Goal: Information Seeking & Learning: Learn about a topic

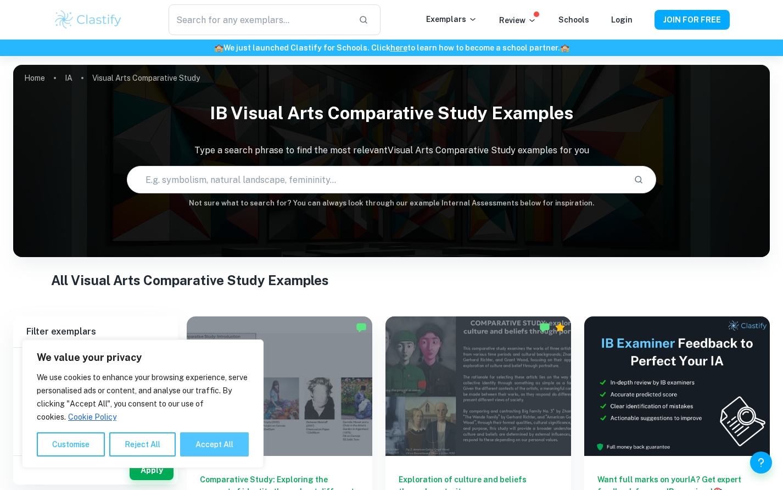
click at [193, 439] on button "Accept All" at bounding box center [214, 444] width 69 height 24
checkbox input "true"
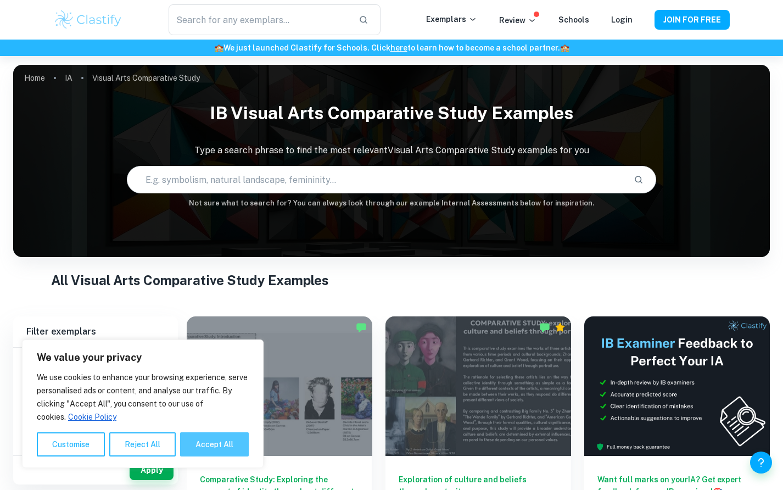
checkbox input "true"
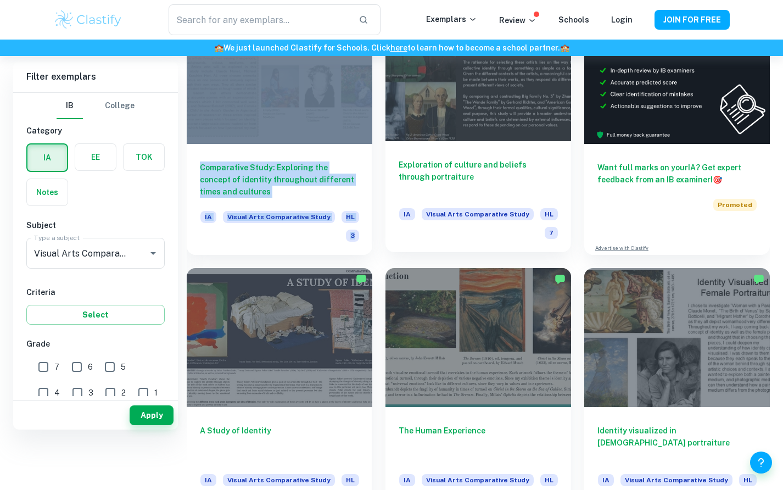
scroll to position [76, 0]
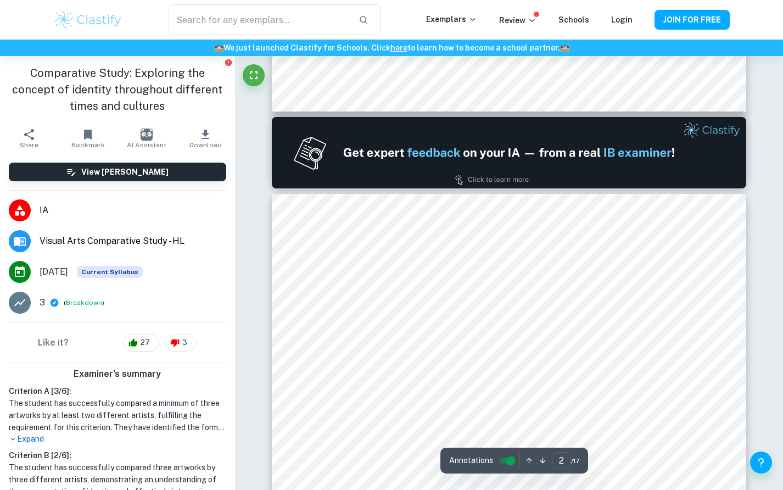
type input "1"
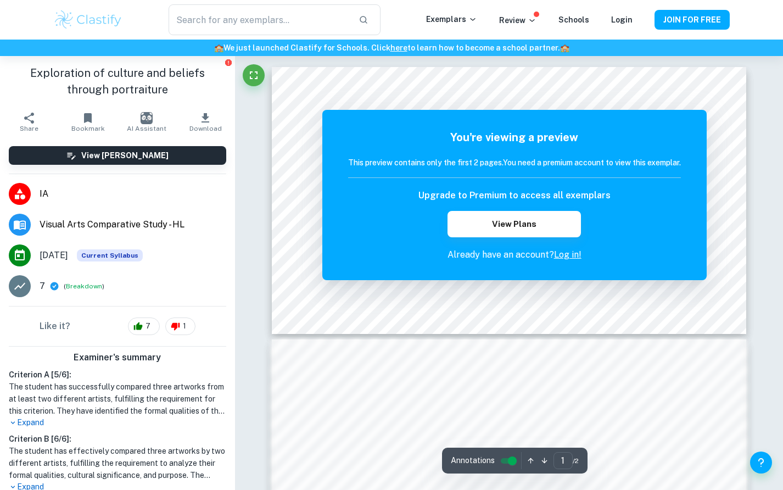
click at [769, 299] on div "Correct Criterion A If the student did not compare a minimum of 3 artworks by a…" at bounding box center [509, 369] width 548 height 626
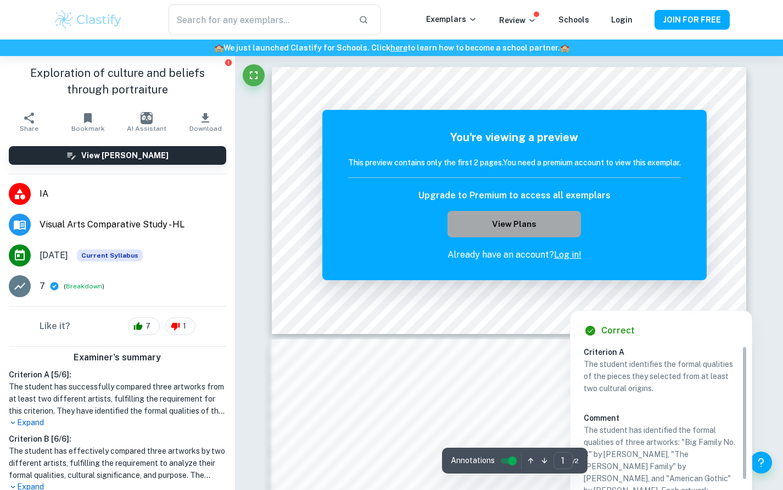
click at [534, 223] on button "View Plans" at bounding box center [514, 224] width 133 height 26
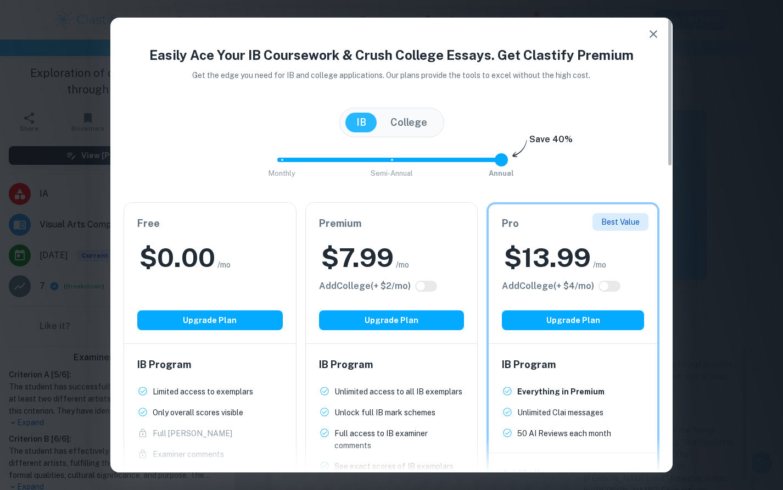
click at [651, 34] on icon "button" at bounding box center [653, 33] width 13 height 13
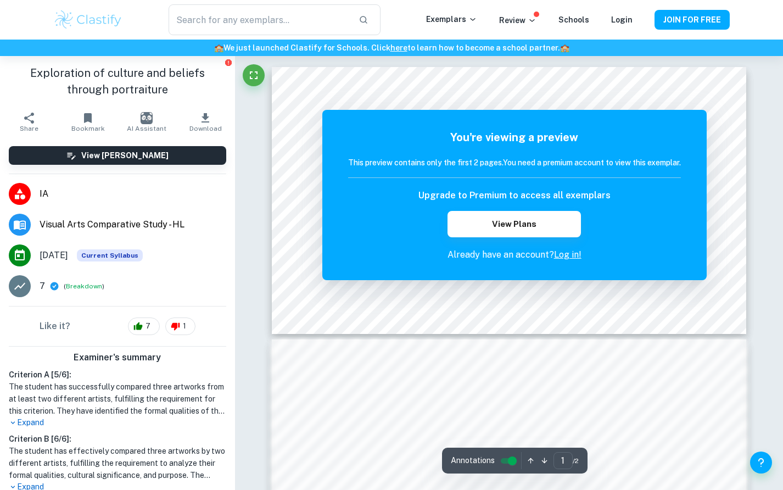
click at [750, 263] on div "Correct Criterion A If the student did not compare a minimum of 3 artworks by a…" at bounding box center [509, 369] width 548 height 626
